Goal: Task Accomplishment & Management: Manage account settings

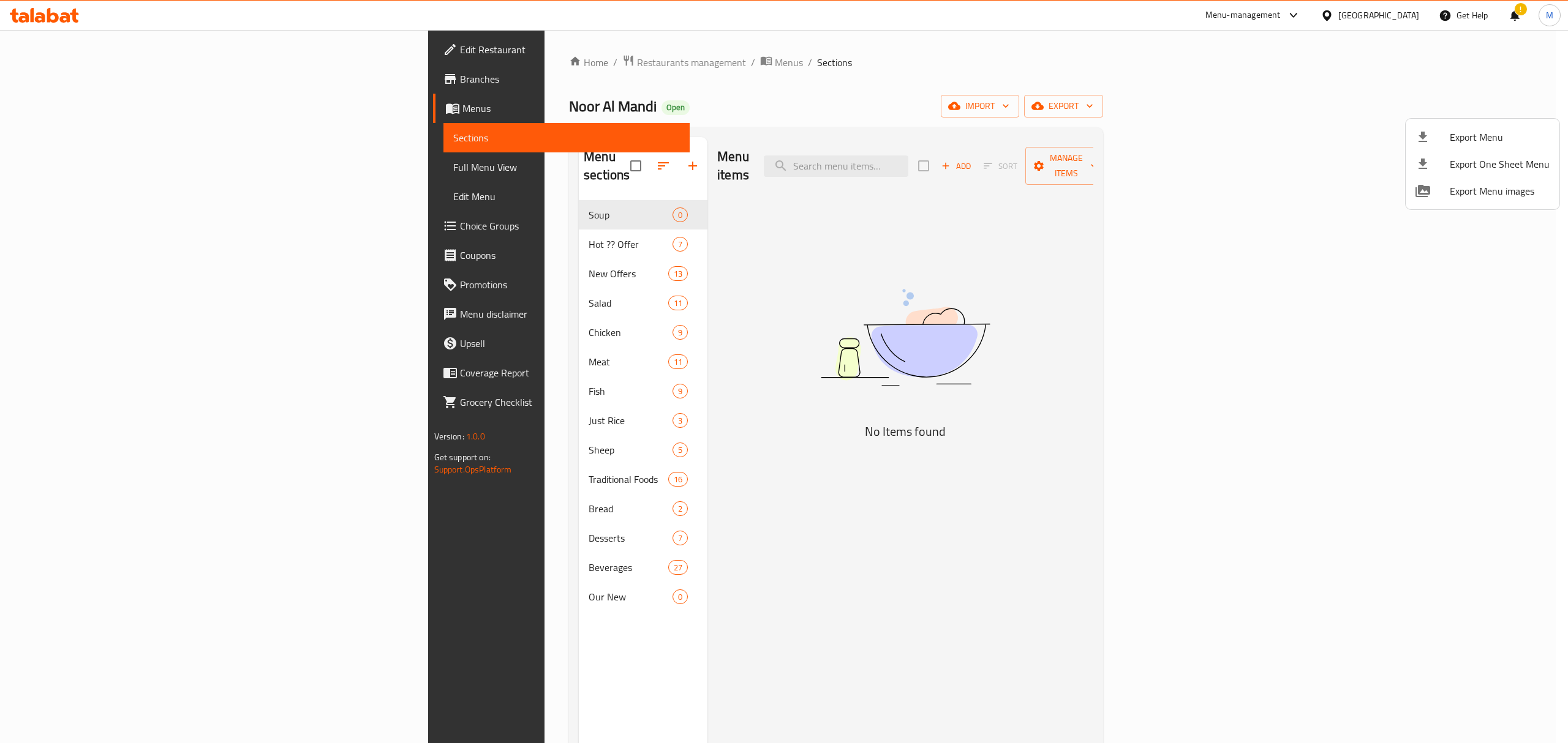
click at [388, 65] on div at bounding box center [784, 372] width 1568 height 743
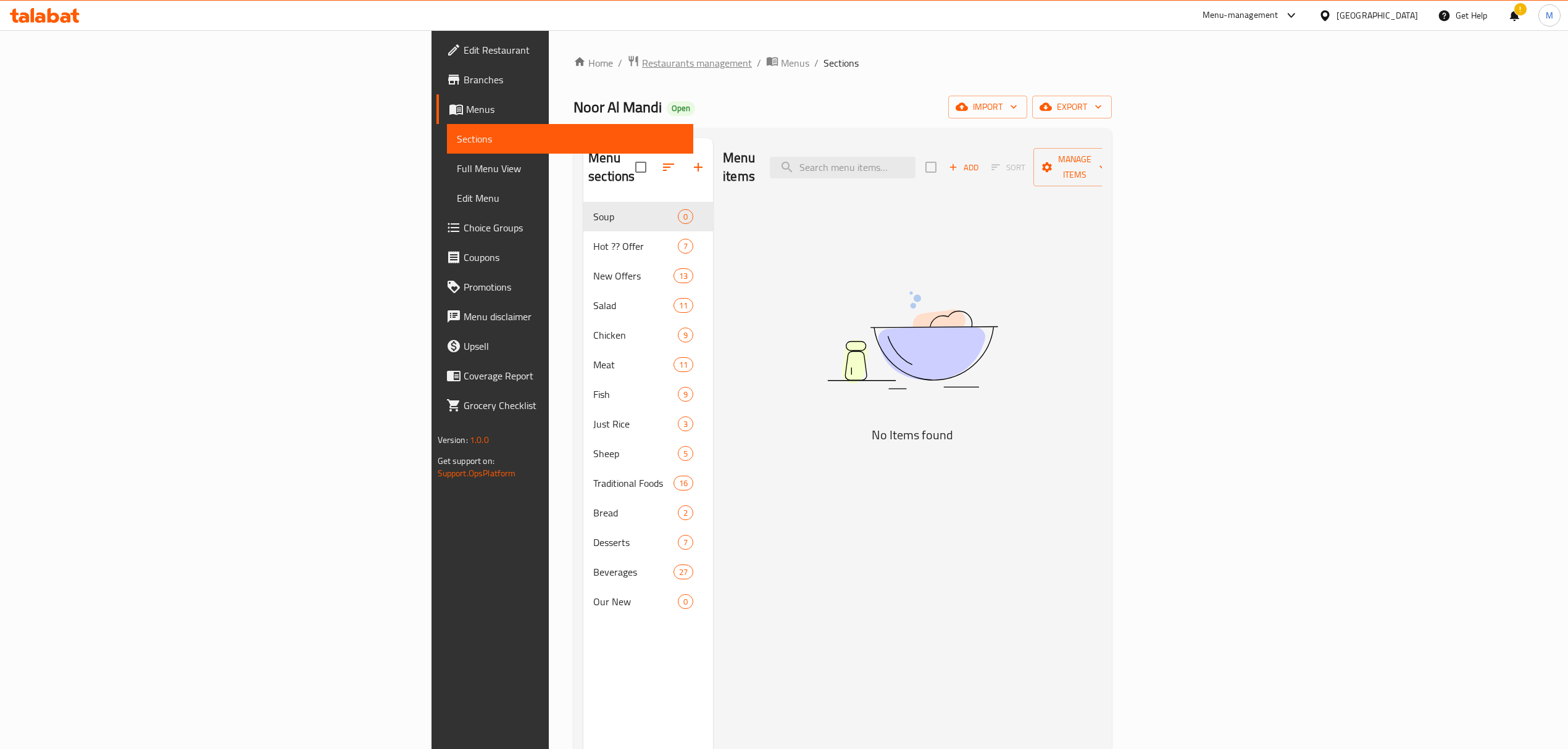
click at [642, 64] on span "Restaurants management" at bounding box center [698, 63] width 110 height 14
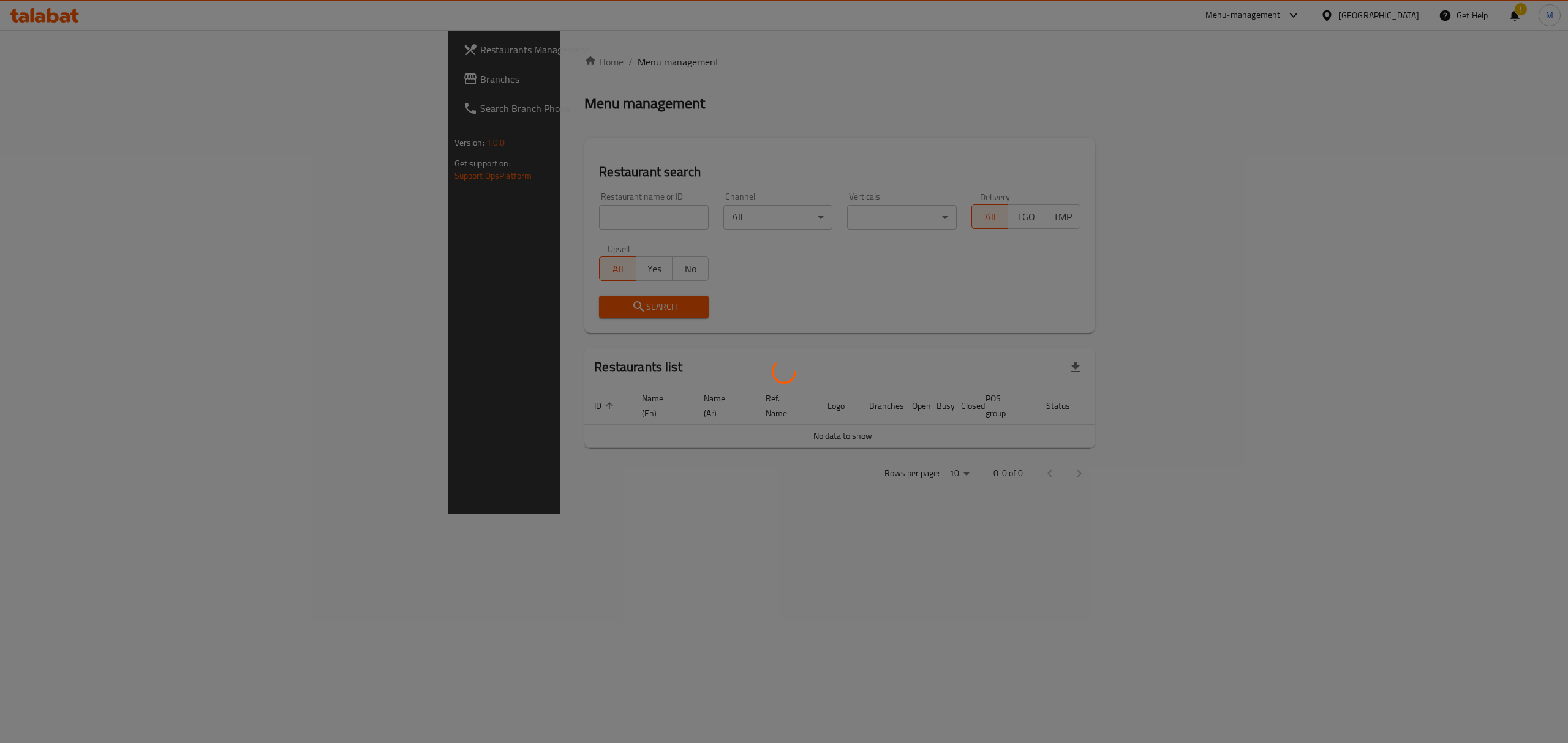
click at [467, 202] on div at bounding box center [784, 372] width 1568 height 743
click at [461, 213] on div at bounding box center [784, 372] width 1568 height 743
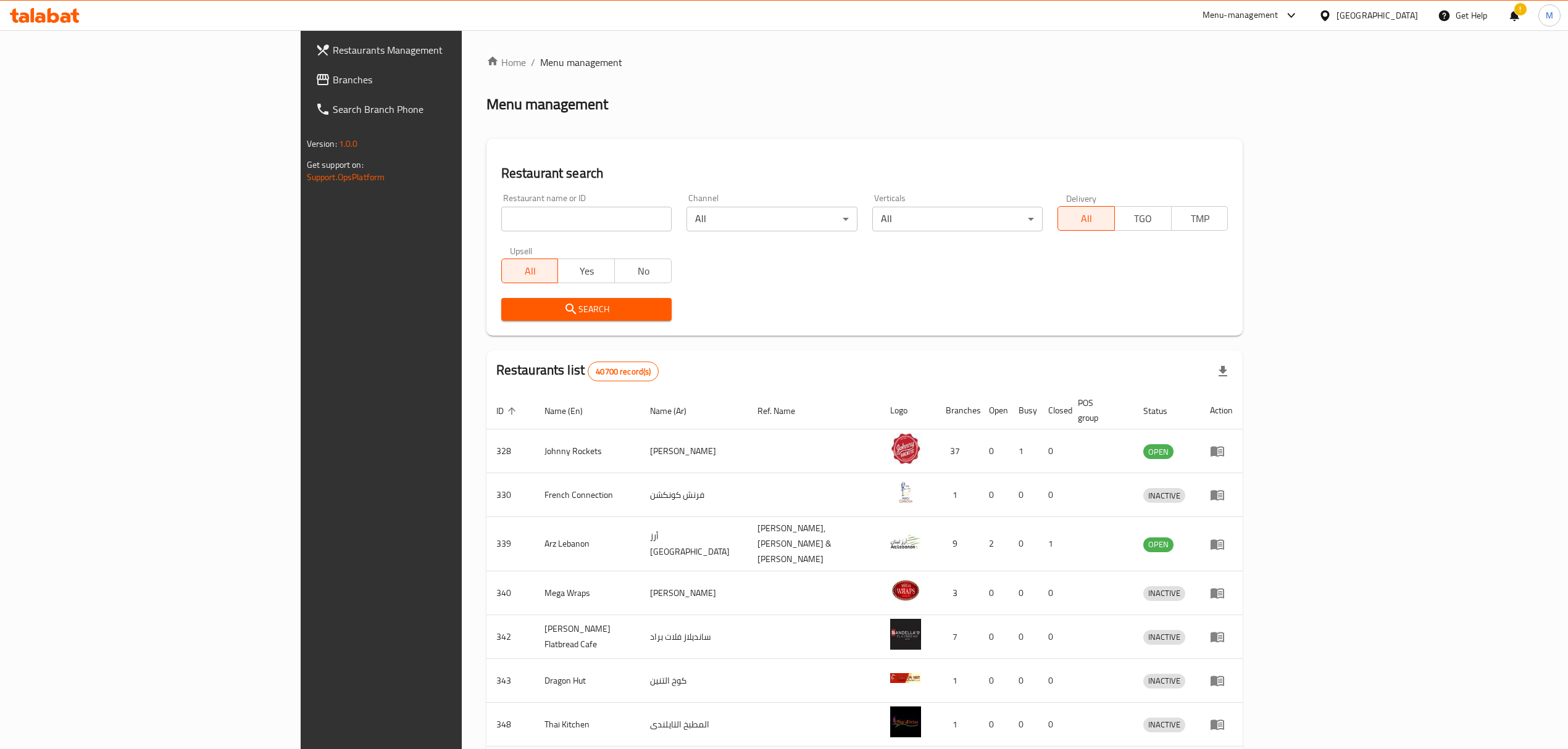
click at [501, 214] on input "search" at bounding box center [586, 219] width 170 height 25
click button "Search" at bounding box center [586, 309] width 170 height 23
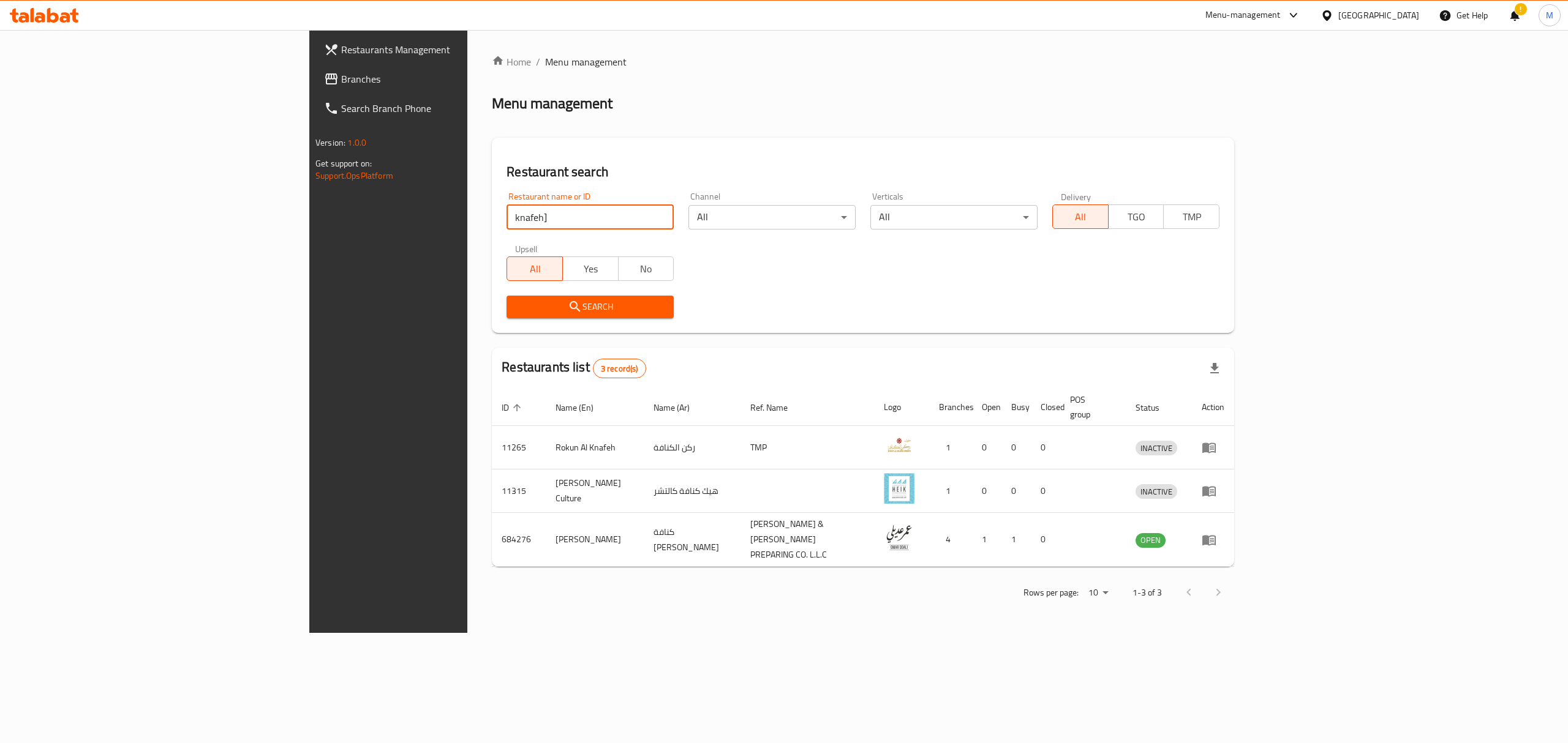
type input "knafeh"
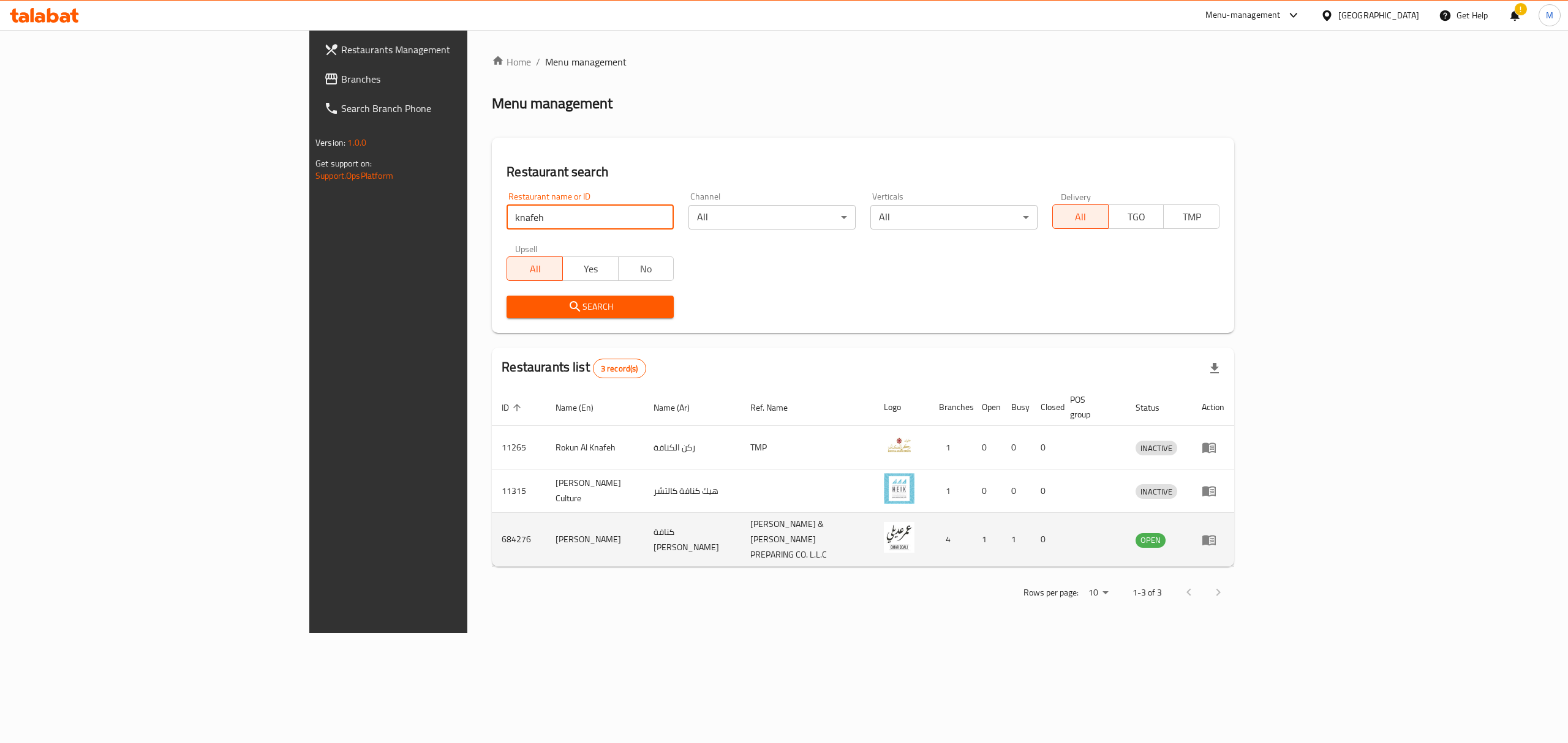
click at [1214, 538] on icon "enhanced table" at bounding box center [1212, 540] width 4 height 5
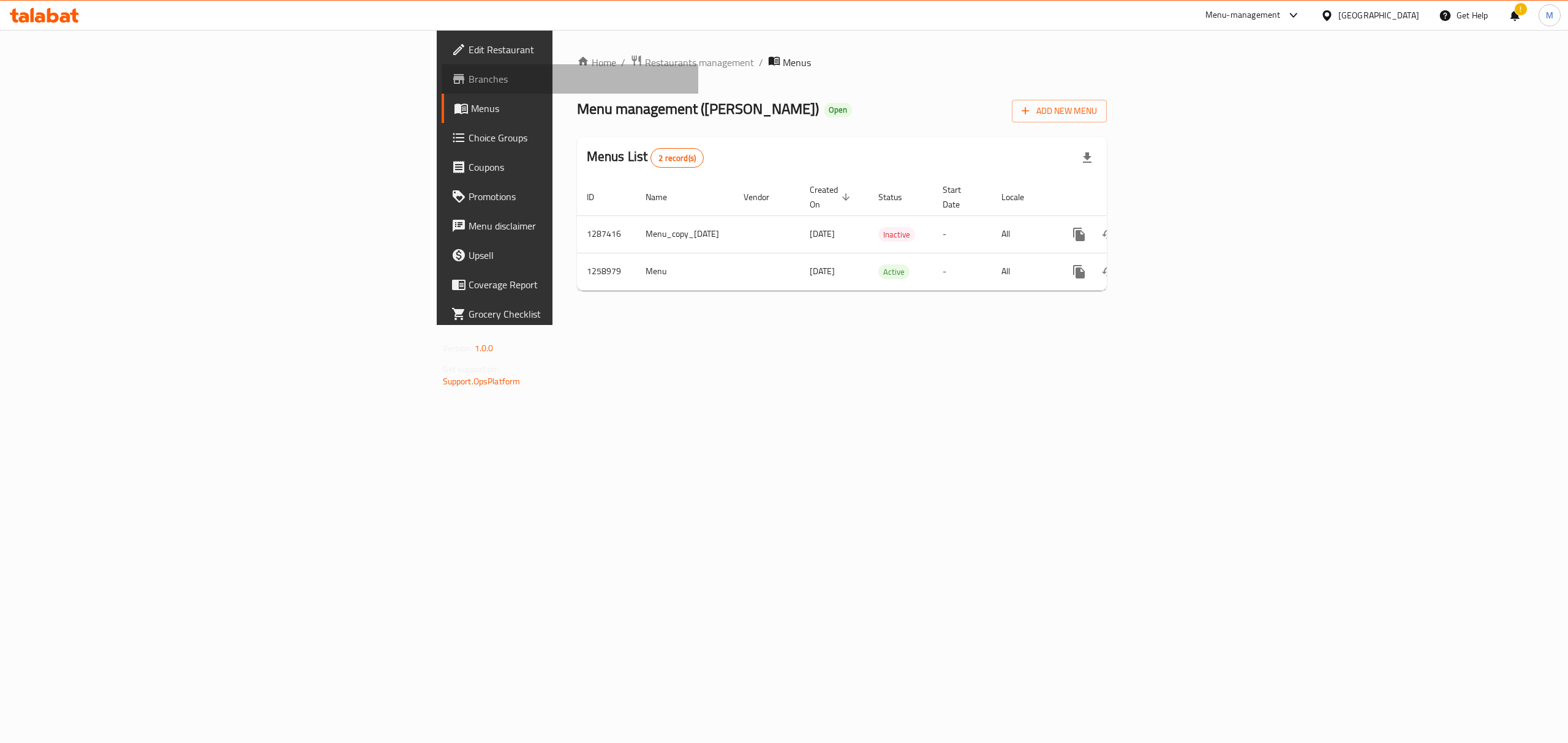
click at [441, 91] on link "Branches" at bounding box center [570, 78] width 257 height 29
